Goal: Navigation & Orientation: Understand site structure

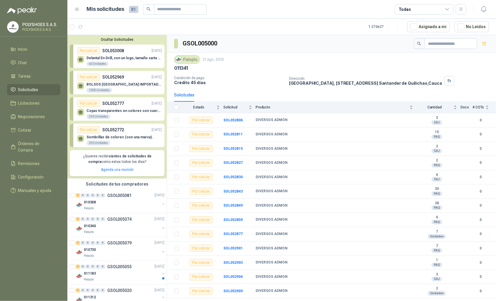
scroll to position [537, 0]
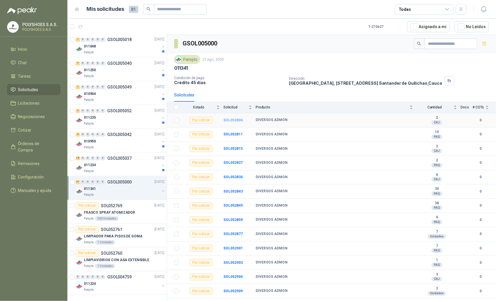
click at [233, 122] on b "SOL052806" at bounding box center [232, 120] width 19 height 4
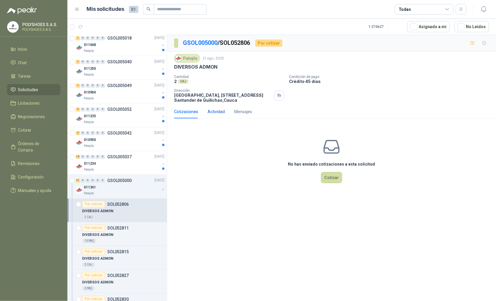
click at [219, 113] on div "Actividad" at bounding box center [215, 111] width 17 height 6
click at [244, 113] on div "Mensajes" at bounding box center [243, 111] width 18 height 6
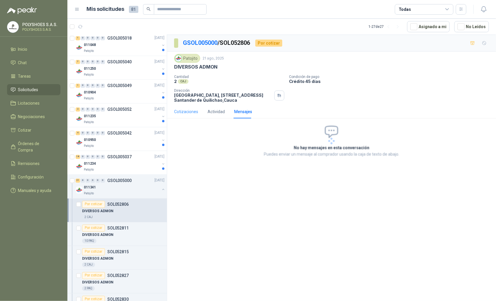
click at [188, 113] on div "Cotizaciones" at bounding box center [186, 111] width 24 height 6
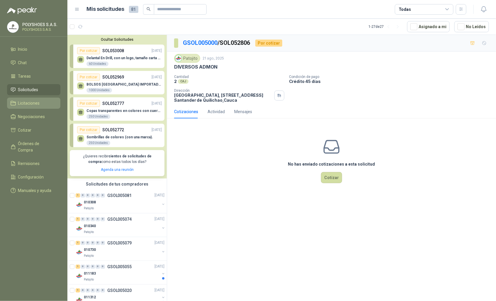
click at [33, 103] on span "Licitaciones" at bounding box center [29, 103] width 22 height 6
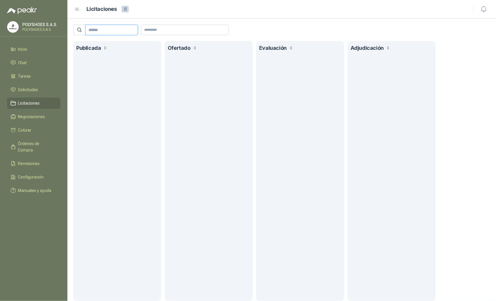
click at [103, 31] on input "text" at bounding box center [109, 30] width 41 height 10
click at [74, 11] on icon at bounding box center [76, 9] width 5 height 5
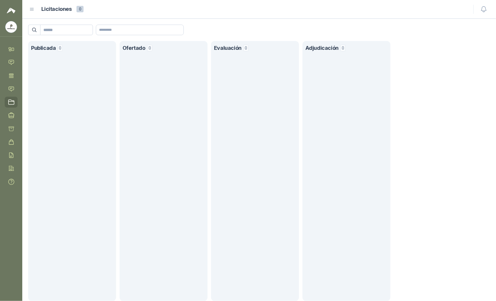
click at [29, 9] on icon at bounding box center [31, 9] width 5 height 5
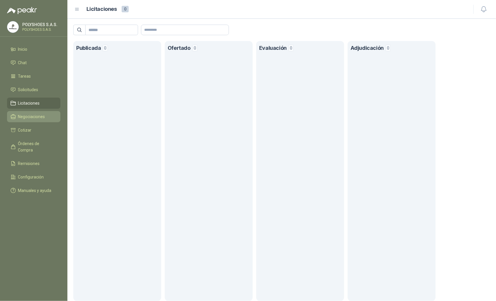
click at [45, 116] on span "Negociaciones" at bounding box center [31, 116] width 27 height 6
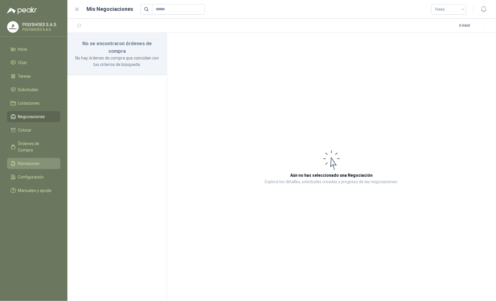
click at [33, 160] on span "Remisiones" at bounding box center [29, 163] width 22 height 6
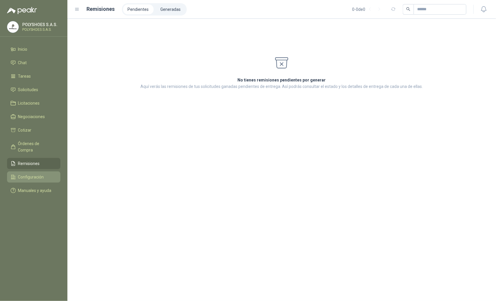
click at [35, 174] on span "Configuración" at bounding box center [31, 177] width 26 height 6
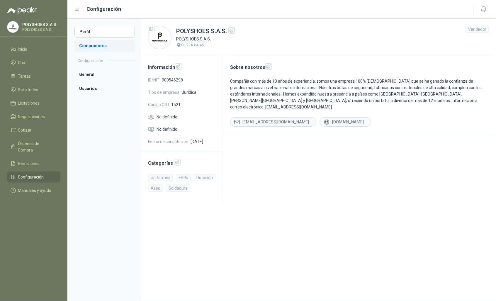
click at [89, 47] on li "Compradores" at bounding box center [104, 46] width 60 height 12
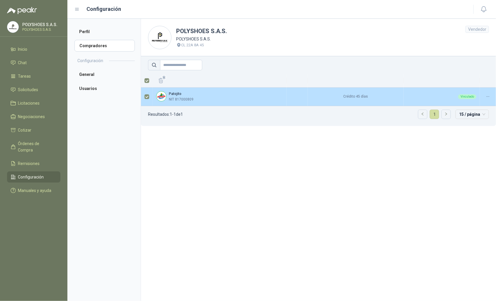
click at [147, 100] on label at bounding box center [146, 96] width 5 height 6
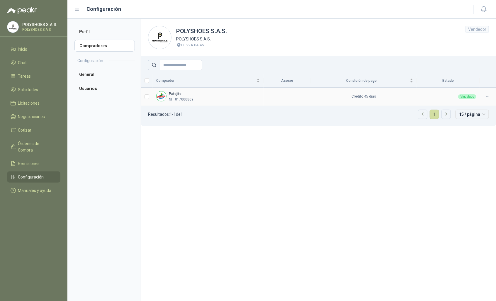
click at [489, 95] on icon at bounding box center [488, 96] width 4 height 4
click at [360, 167] on section "POLYSHOES S.A.S. POLYSHOES S.A.S. CL 22A 8A 45 Vendedor Comprador Asesor Condic…" at bounding box center [318, 160] width 355 height 282
click at [28, 49] on span "Inicio" at bounding box center [22, 49] width 9 height 6
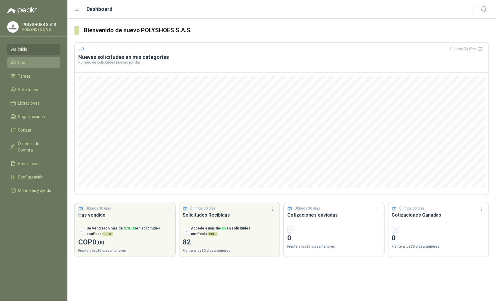
click at [25, 61] on span "Chat" at bounding box center [22, 62] width 9 height 6
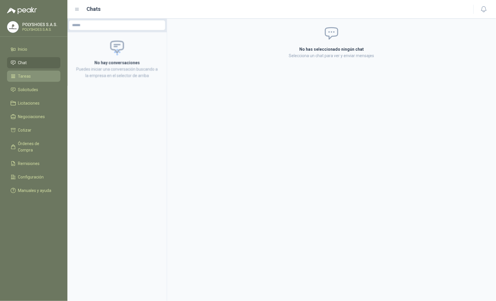
click at [36, 78] on li "Tareas" at bounding box center [34, 76] width 46 height 6
